Goal: Navigation & Orientation: Go to known website

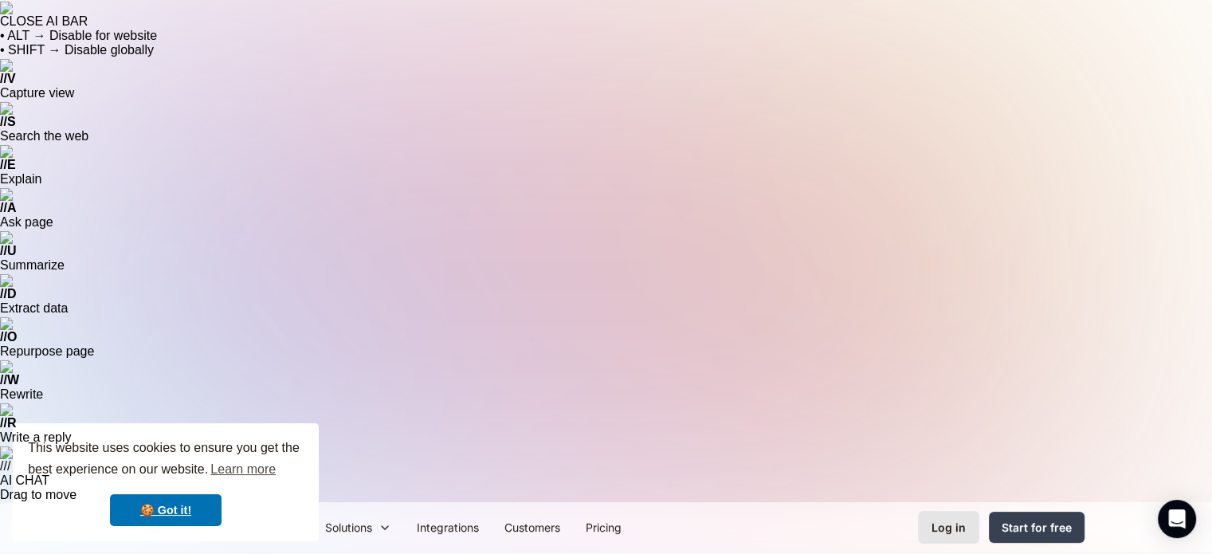
click at [934, 511] on link "Log in" at bounding box center [948, 527] width 61 height 33
